Goal: Information Seeking & Learning: Learn about a topic

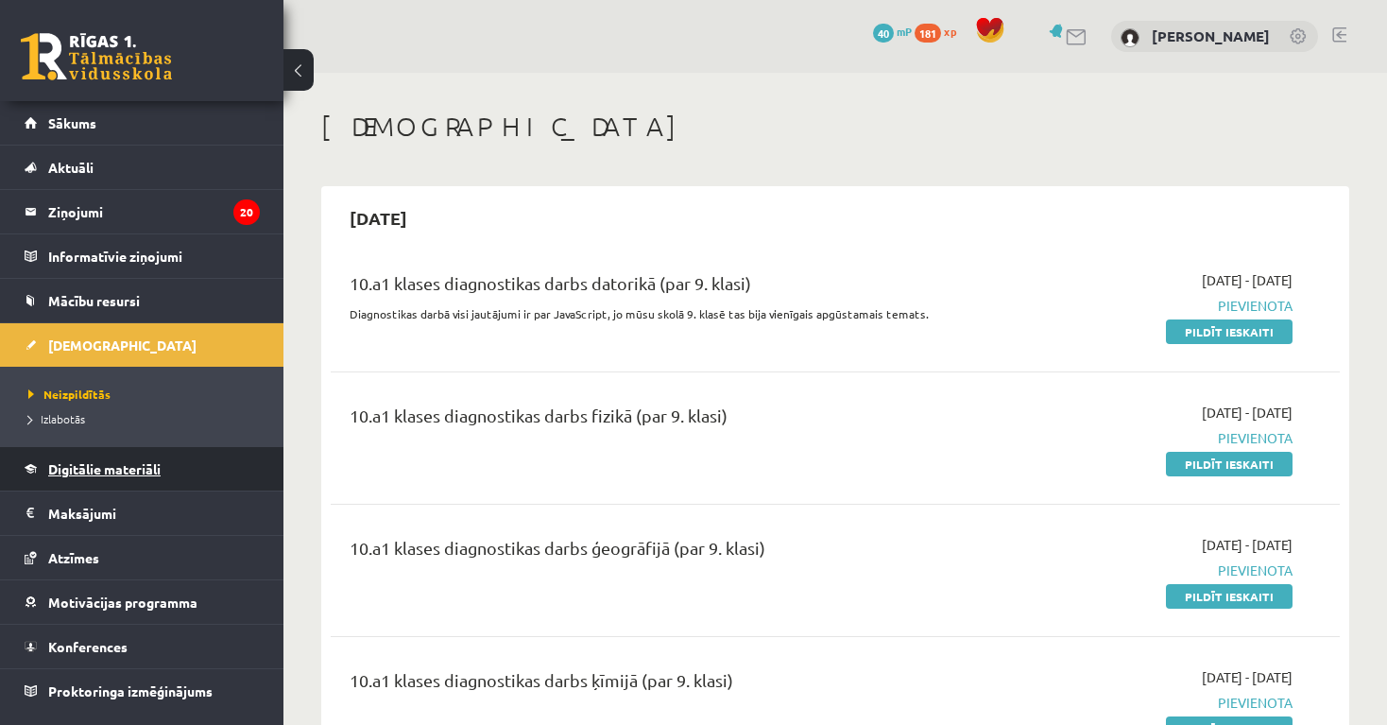
click at [115, 470] on span "Digitālie materiāli" at bounding box center [104, 468] width 112 height 17
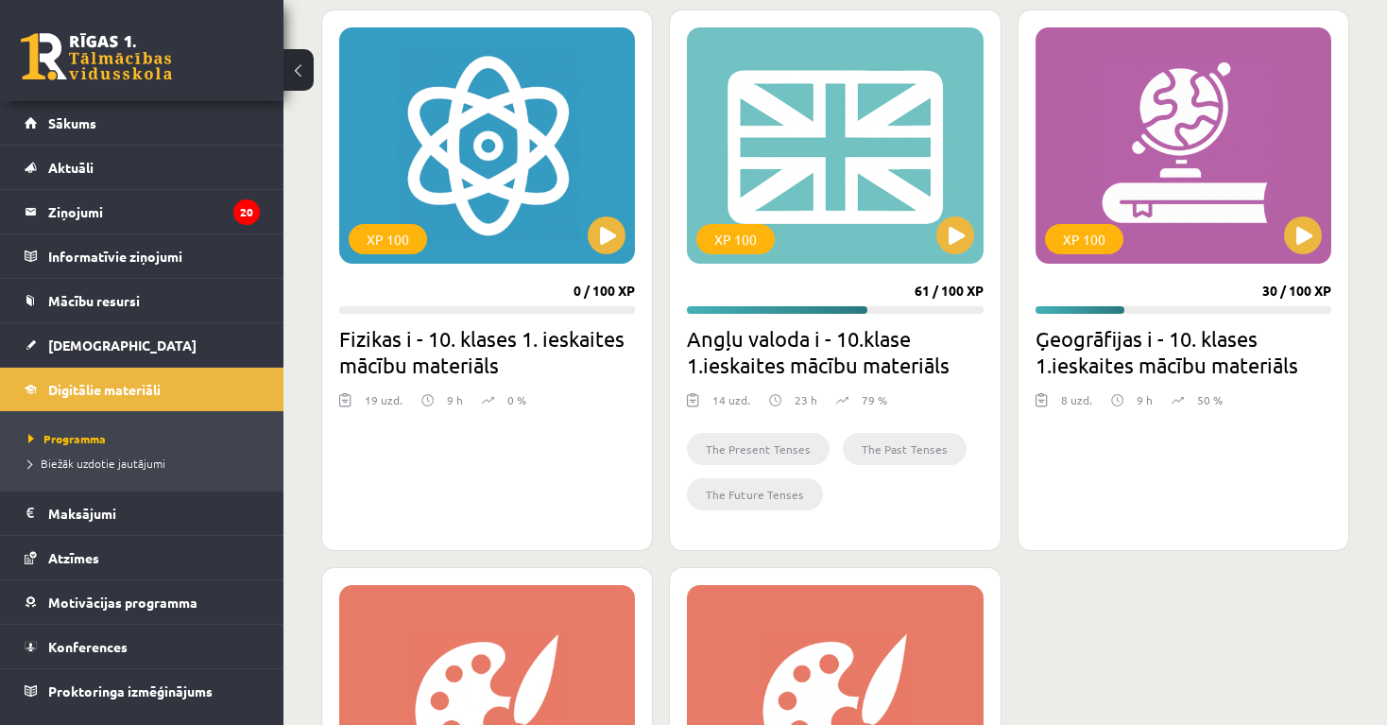
scroll to position [1711, 0]
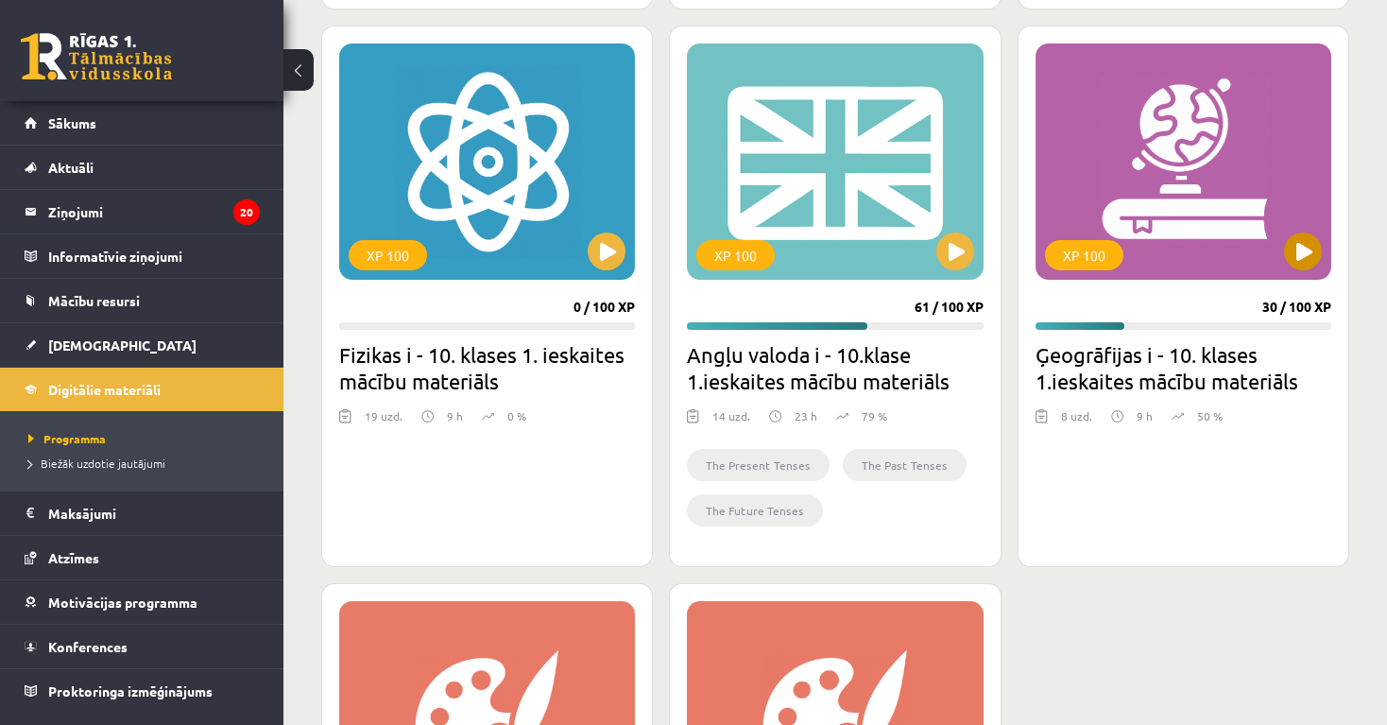
click at [1216, 221] on div "XP 100" at bounding box center [1184, 161] width 296 height 236
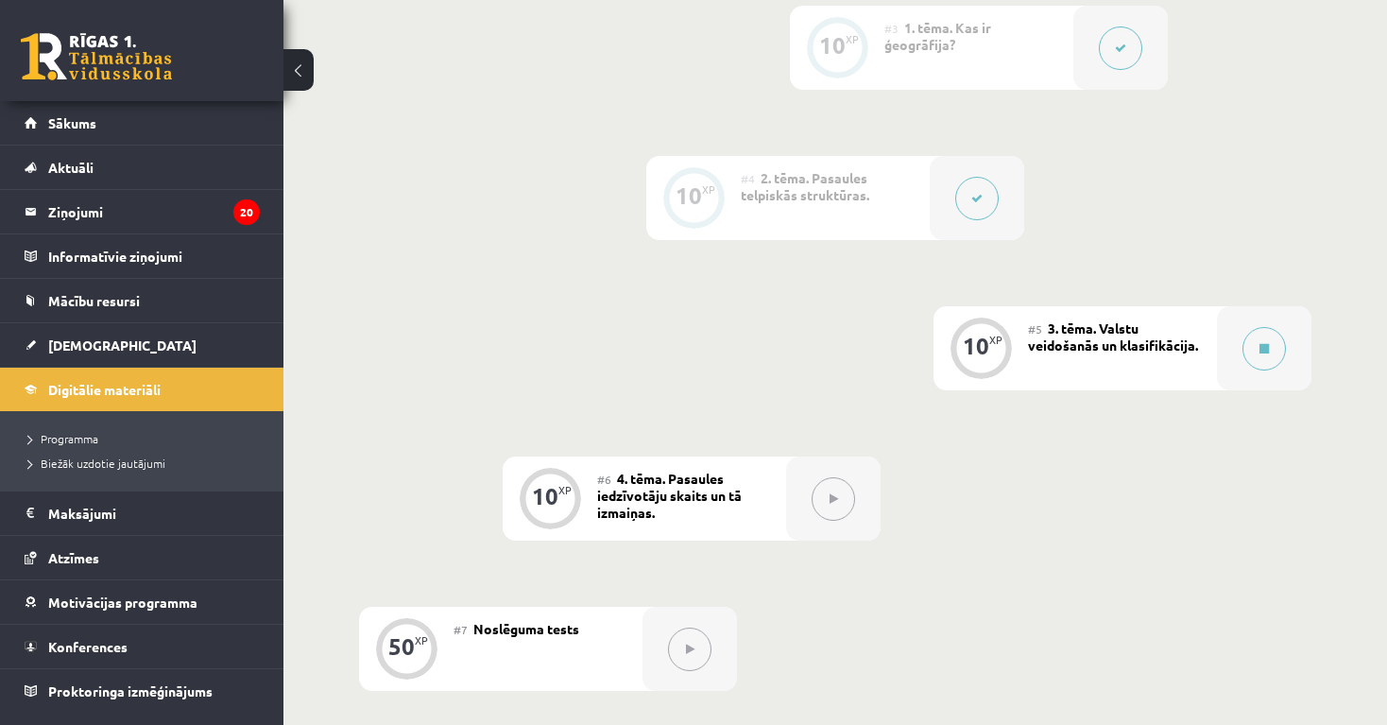
scroll to position [799, 0]
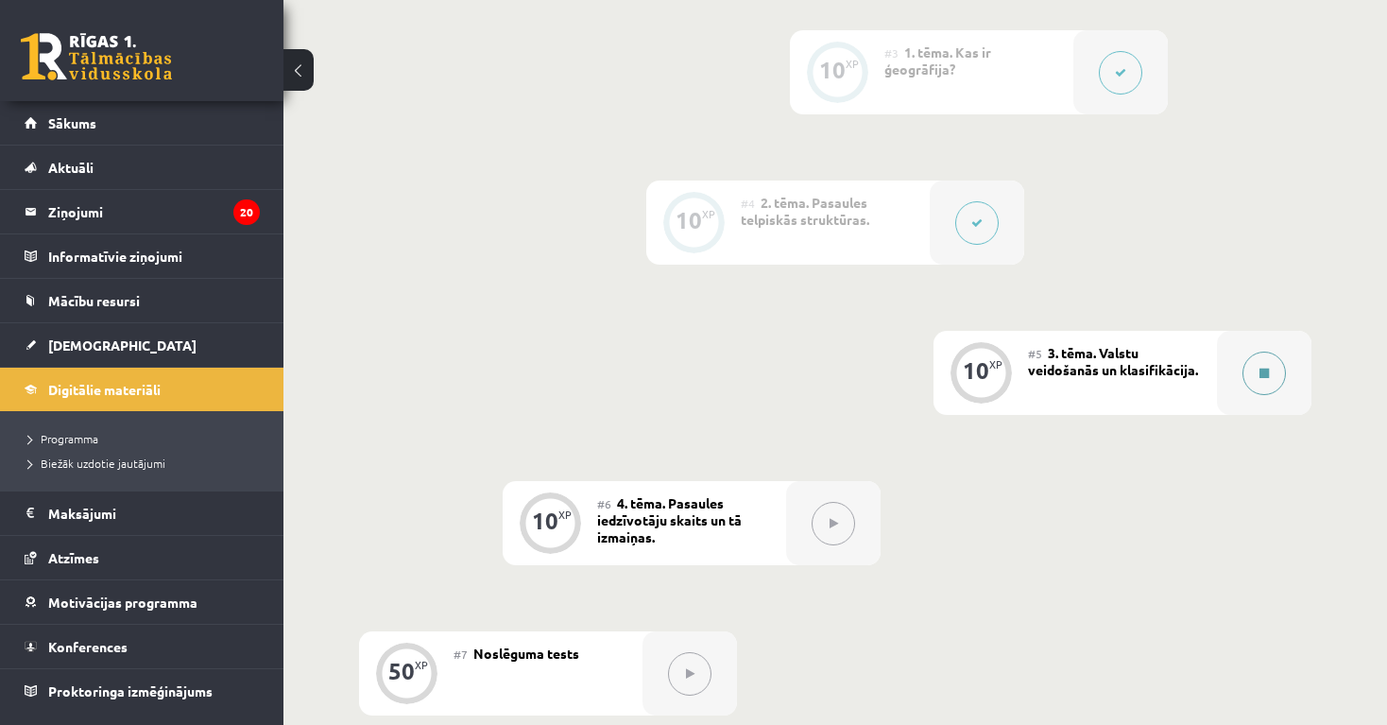
click at [1262, 376] on icon at bounding box center [1264, 373] width 9 height 11
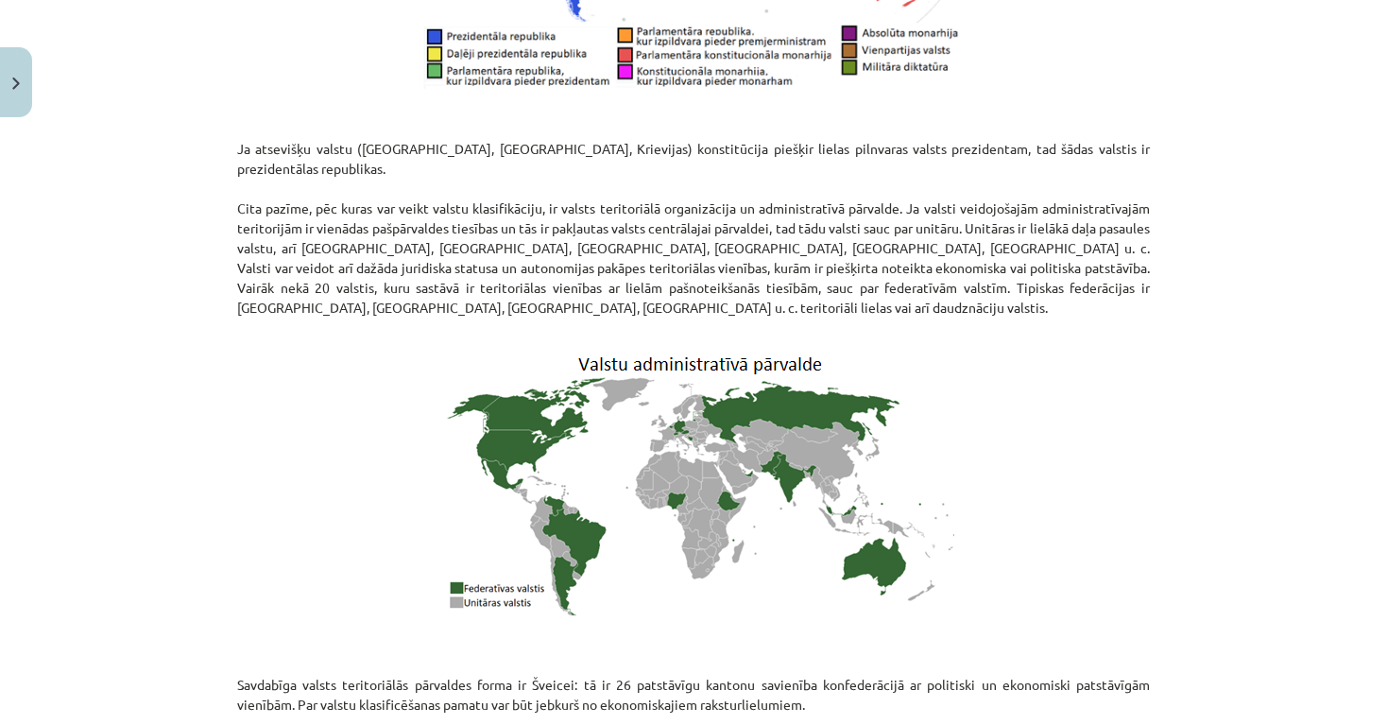
scroll to position [1620, 0]
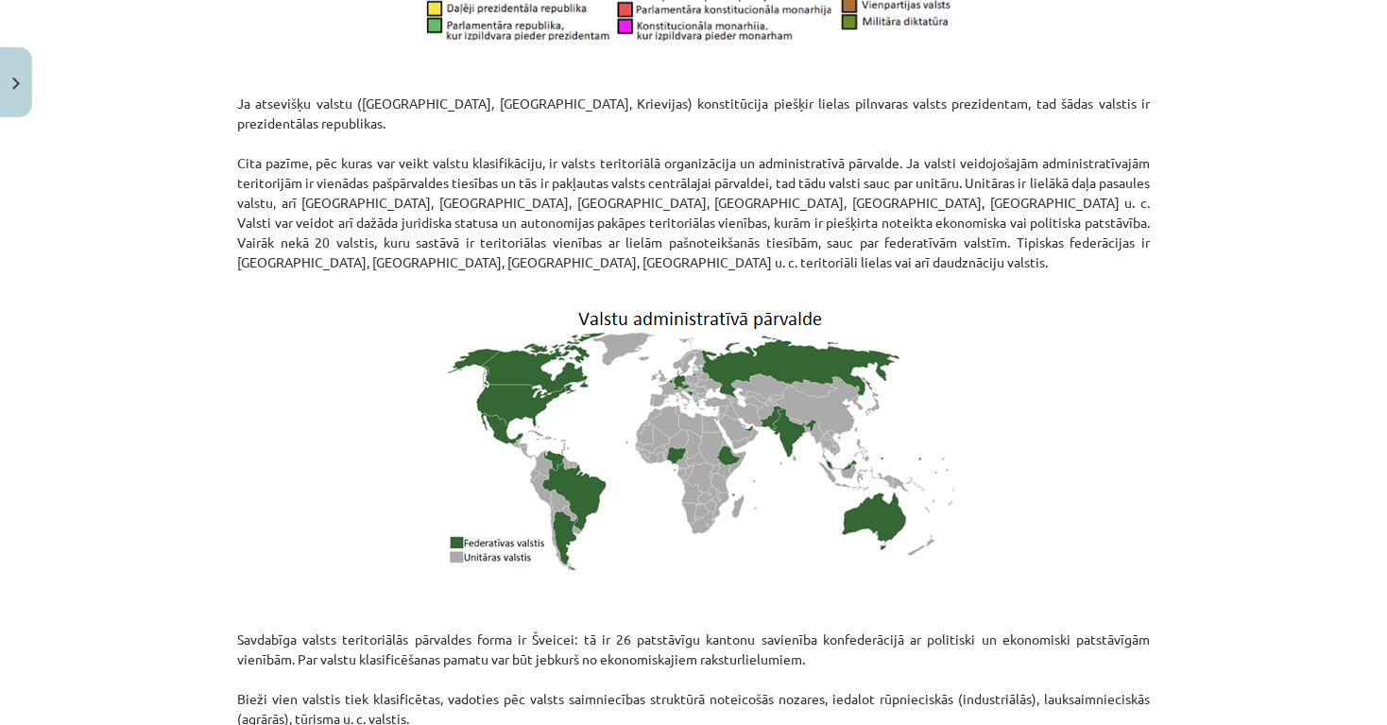
drag, startPoint x: 1308, startPoint y: 464, endPoint x: 1313, endPoint y: 739, distance: 275.0
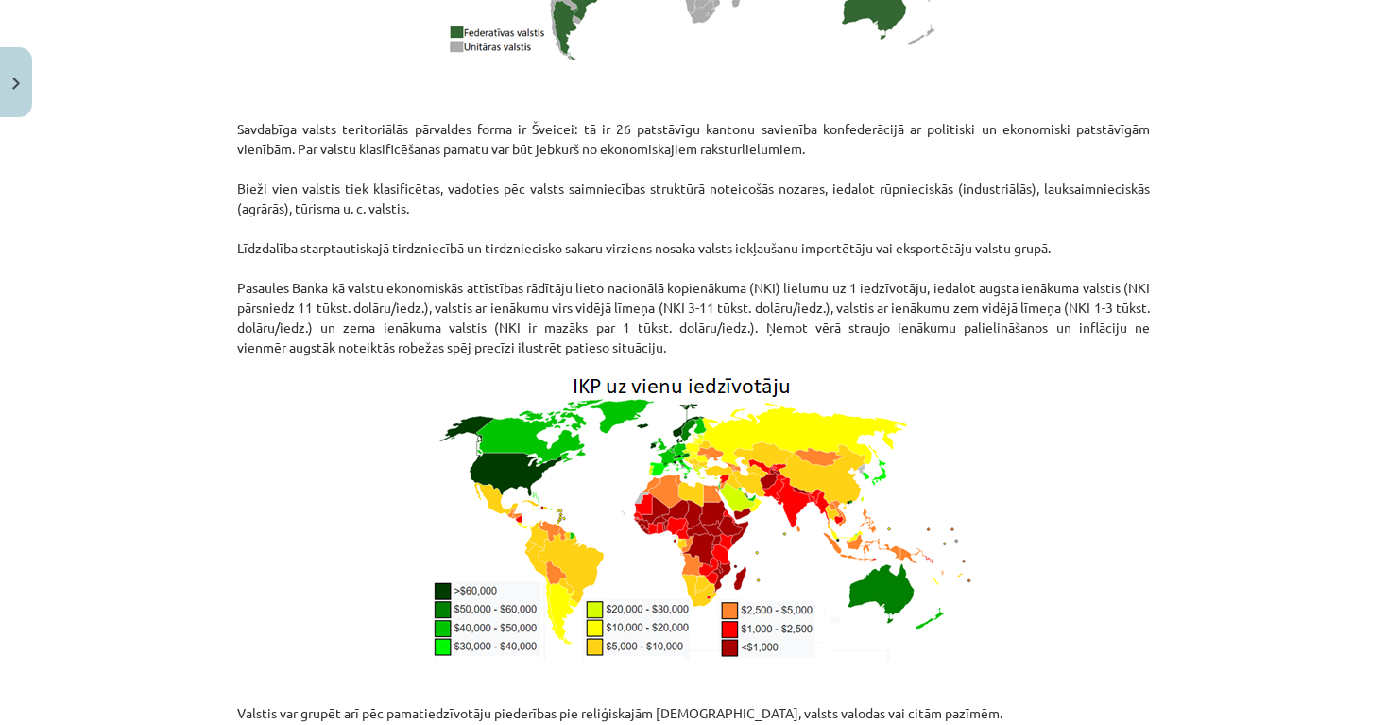
drag, startPoint x: 1310, startPoint y: 526, endPoint x: 1331, endPoint y: 760, distance: 234.4
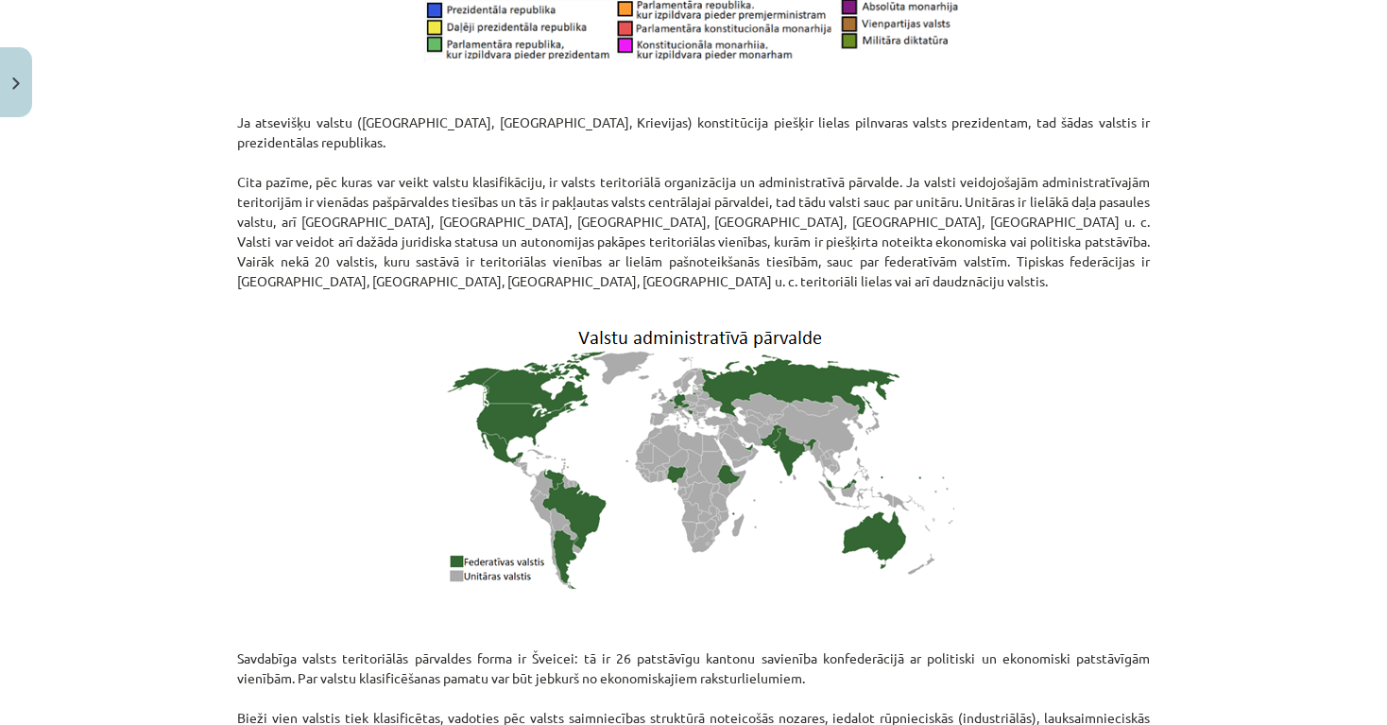
drag, startPoint x: 1335, startPoint y: 119, endPoint x: 1311, endPoint y: -16, distance: 137.2
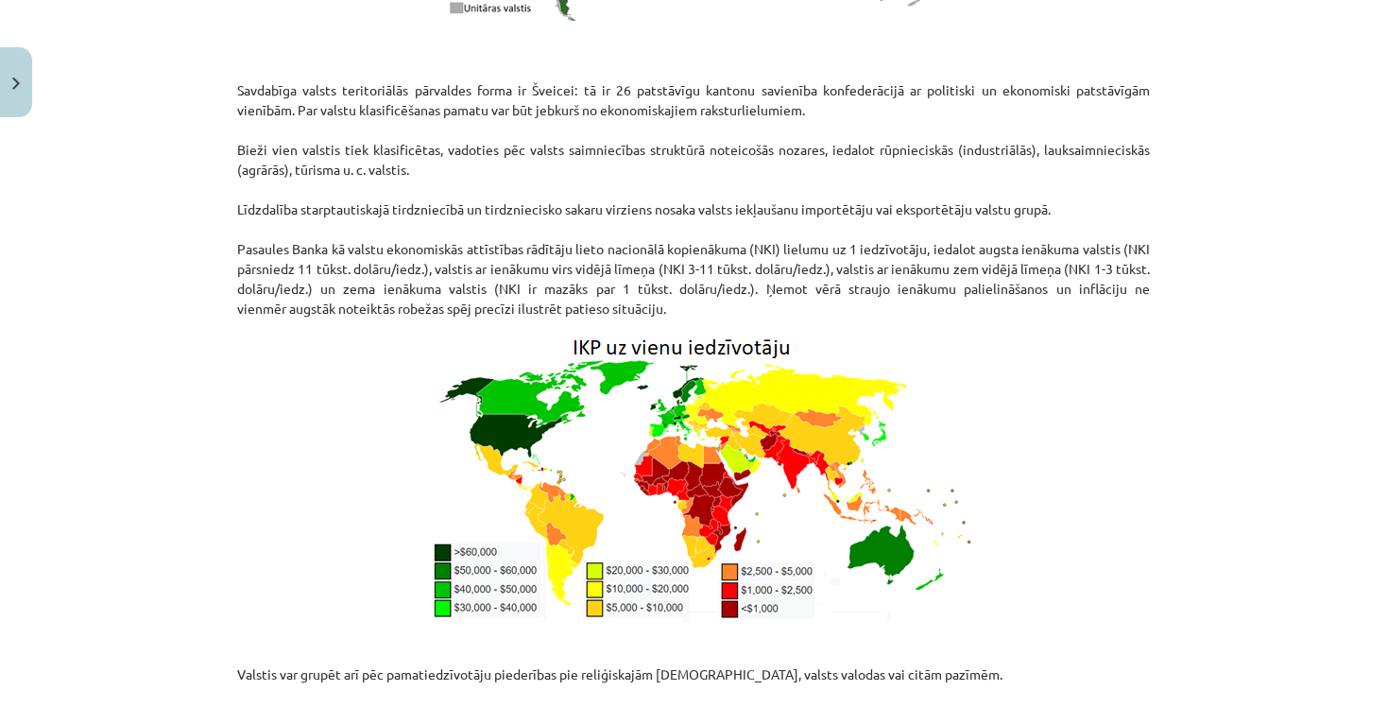
scroll to position [2174, 0]
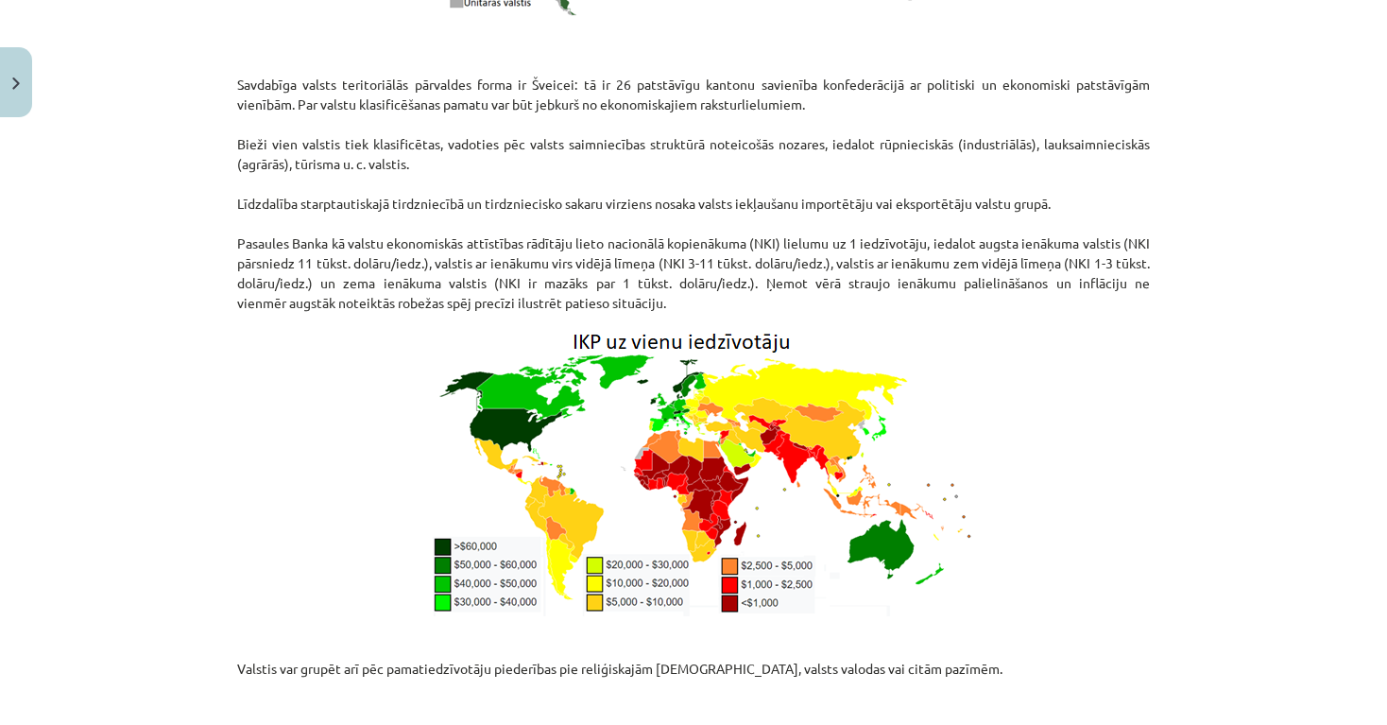
drag, startPoint x: 1299, startPoint y: 547, endPoint x: 1300, endPoint y: 727, distance: 179.5
